Goal: Task Accomplishment & Management: Manage account settings

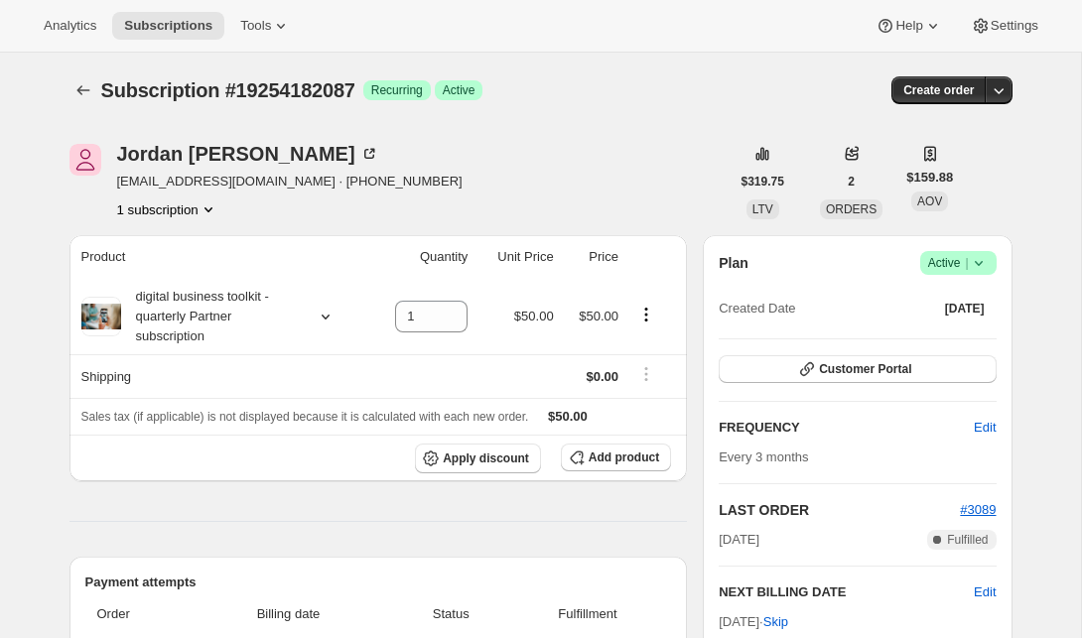
click at [986, 260] on icon at bounding box center [979, 263] width 20 height 20
click at [975, 333] on span "Cancel subscription" at bounding box center [950, 336] width 112 height 15
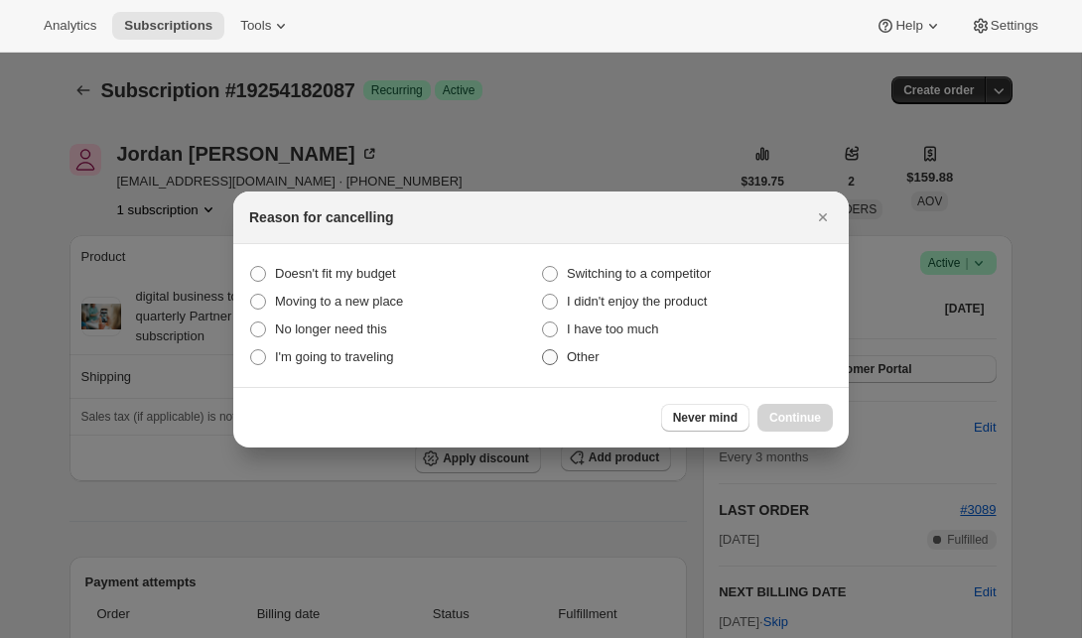
click at [594, 349] on span "Other" at bounding box center [583, 356] width 33 height 15
click at [543, 349] on input "Other" at bounding box center [542, 349] width 1 height 1
radio input "true"
click at [789, 403] on div "Never mind Continue" at bounding box center [540, 417] width 615 height 61
click at [789, 417] on span "Continue" at bounding box center [795, 418] width 52 height 16
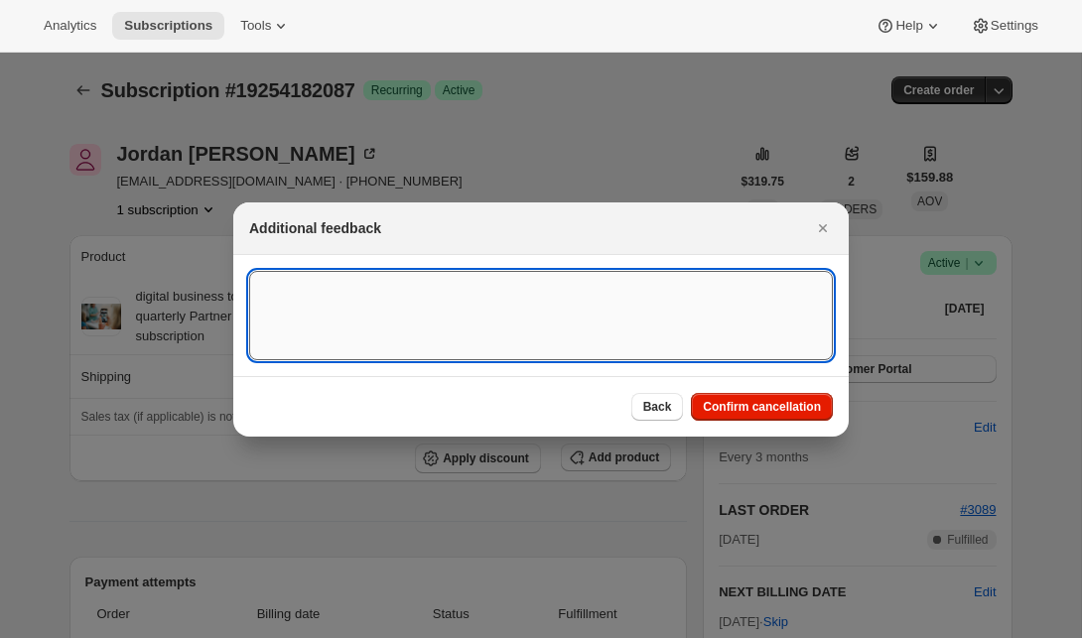
click at [510, 347] on textarea ":rbh:" at bounding box center [541, 315] width 584 height 89
type textarea "customer wants to cancel"
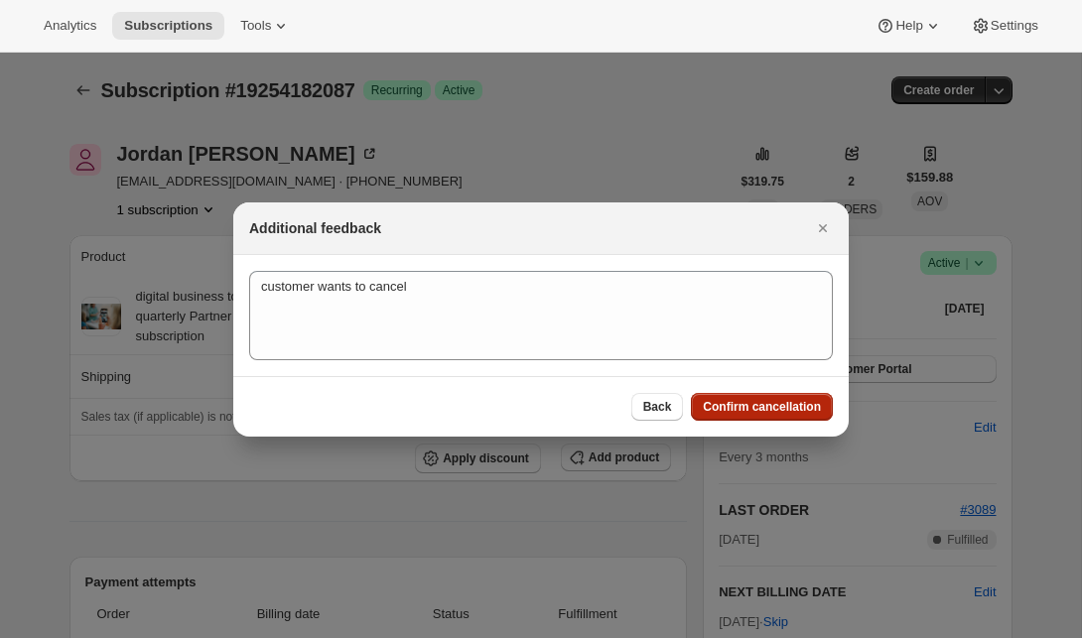
click at [807, 410] on span "Confirm cancellation" at bounding box center [762, 407] width 118 height 16
